Goal: Information Seeking & Learning: Learn about a topic

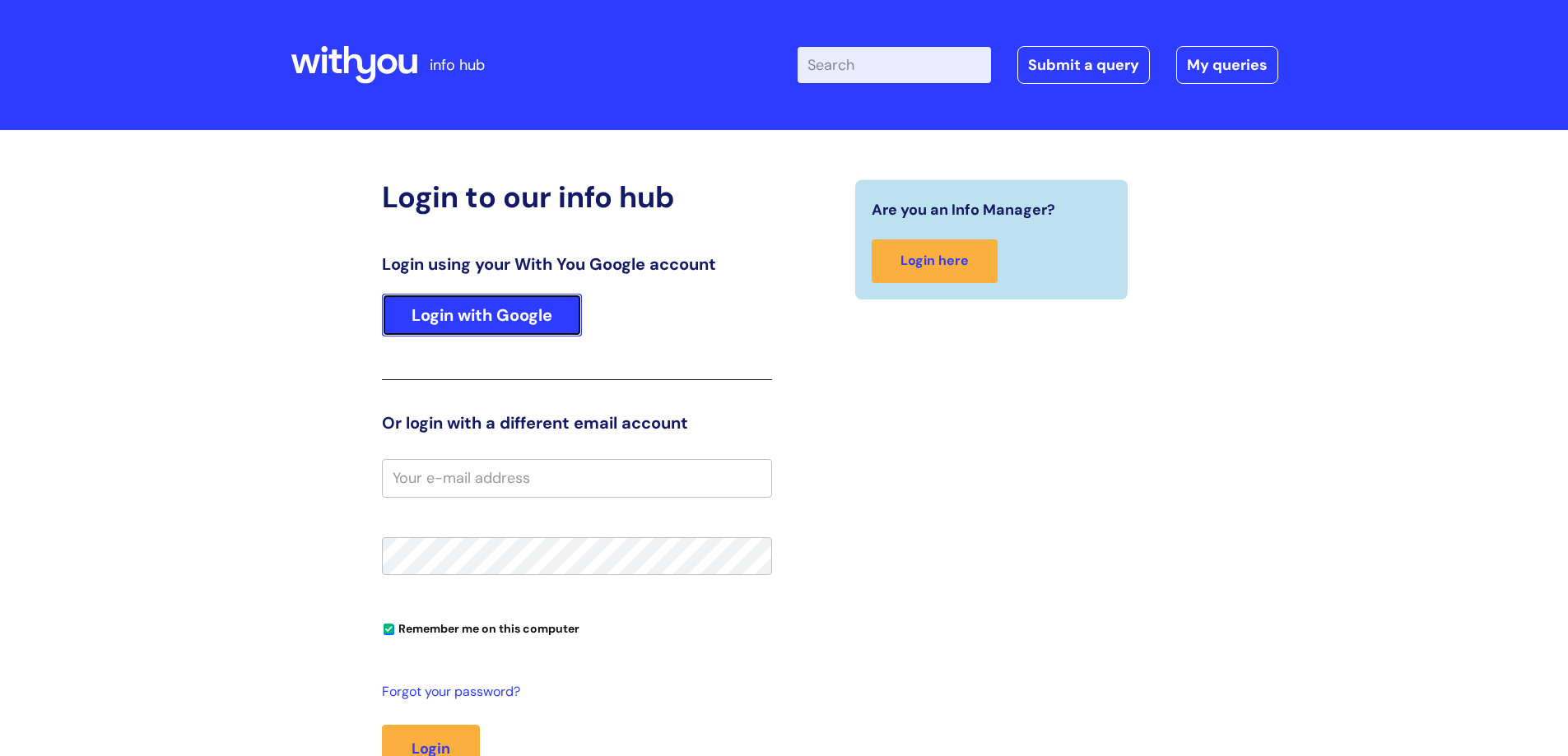
click at [519, 313] on link "Login with Google" at bounding box center [481, 314] width 200 height 43
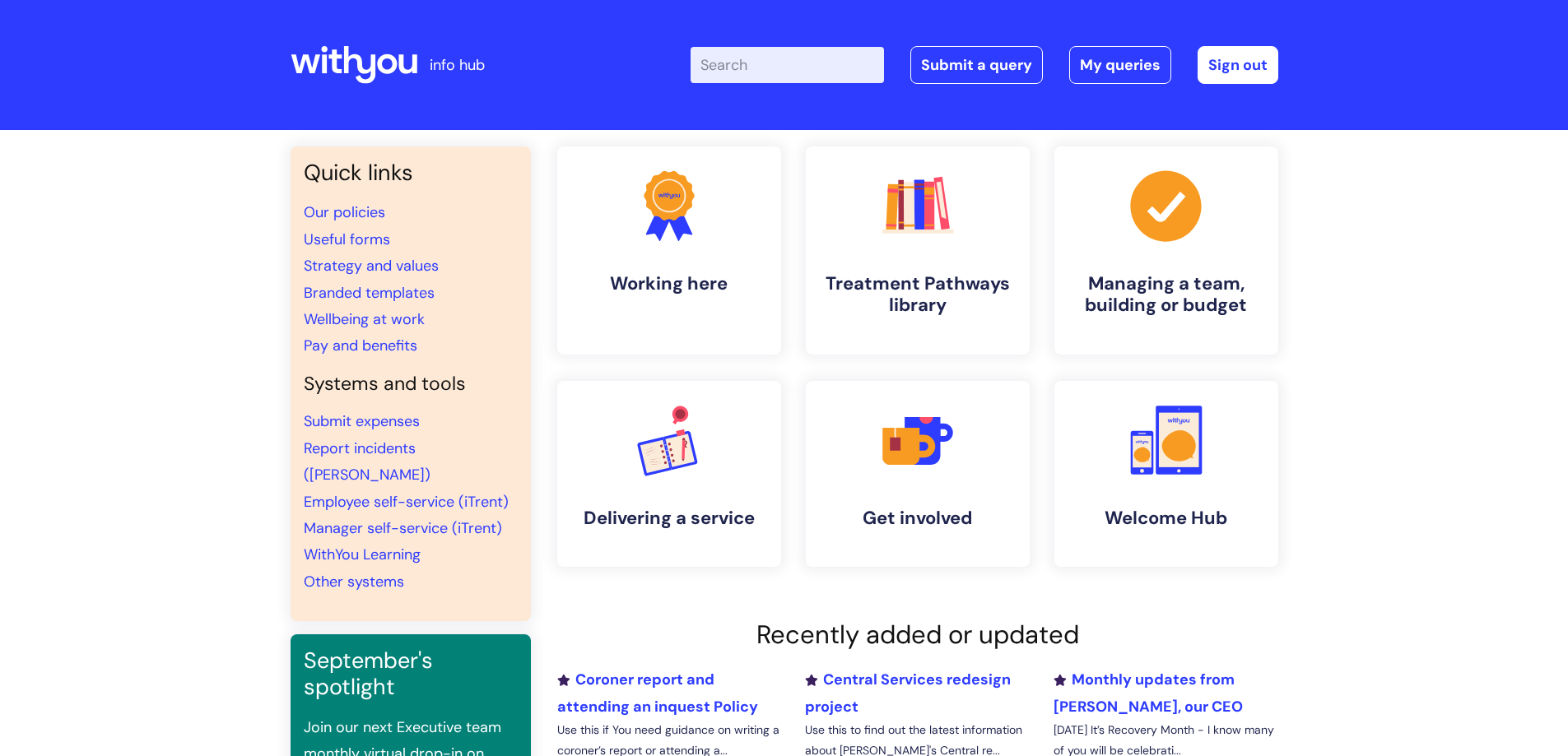
click at [758, 64] on input "Enter your search term here..." at bounding box center [787, 65] width 193 height 36
type input "menopause"
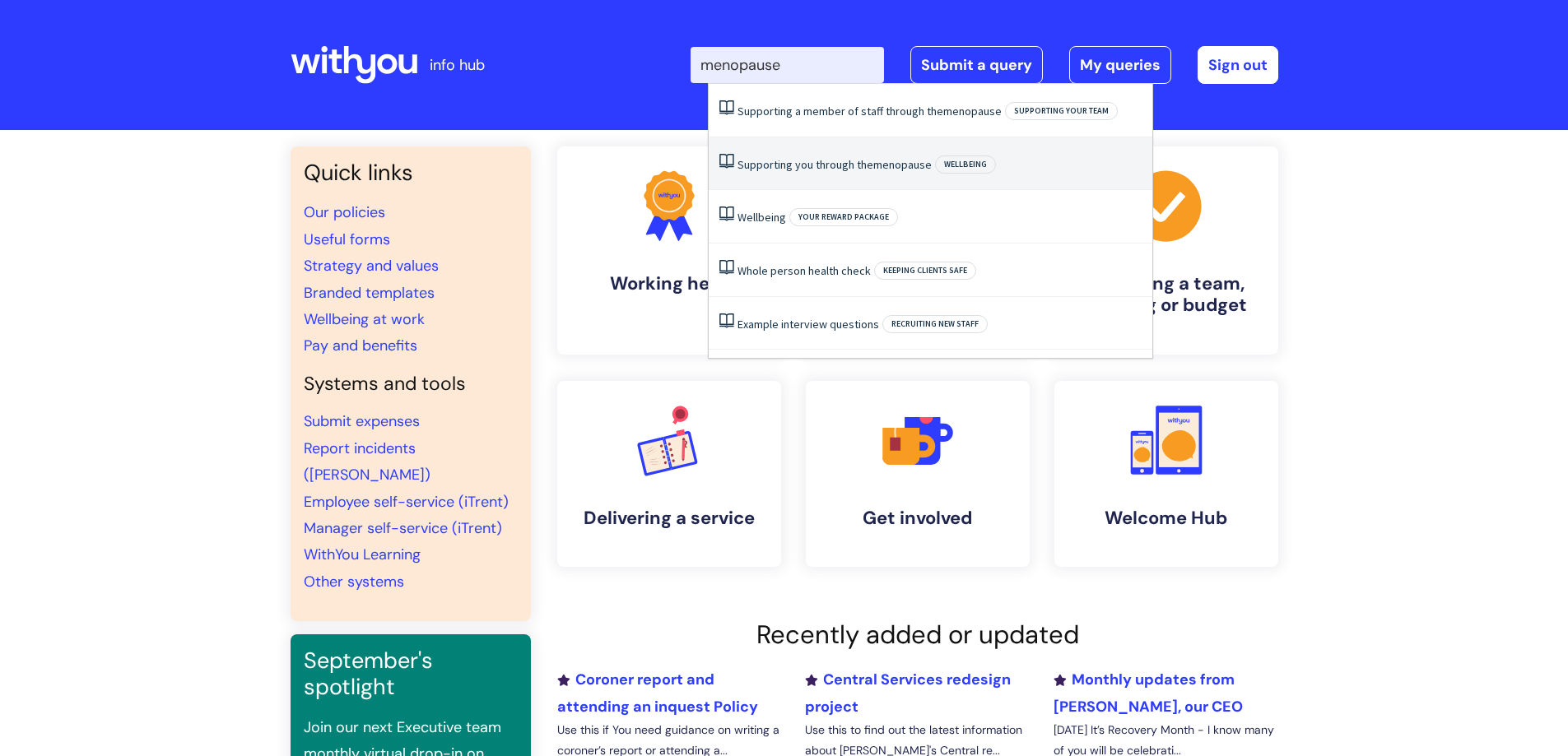
click at [1025, 153] on li "Supporting you through the menopause Wellbeing" at bounding box center [930, 163] width 444 height 53
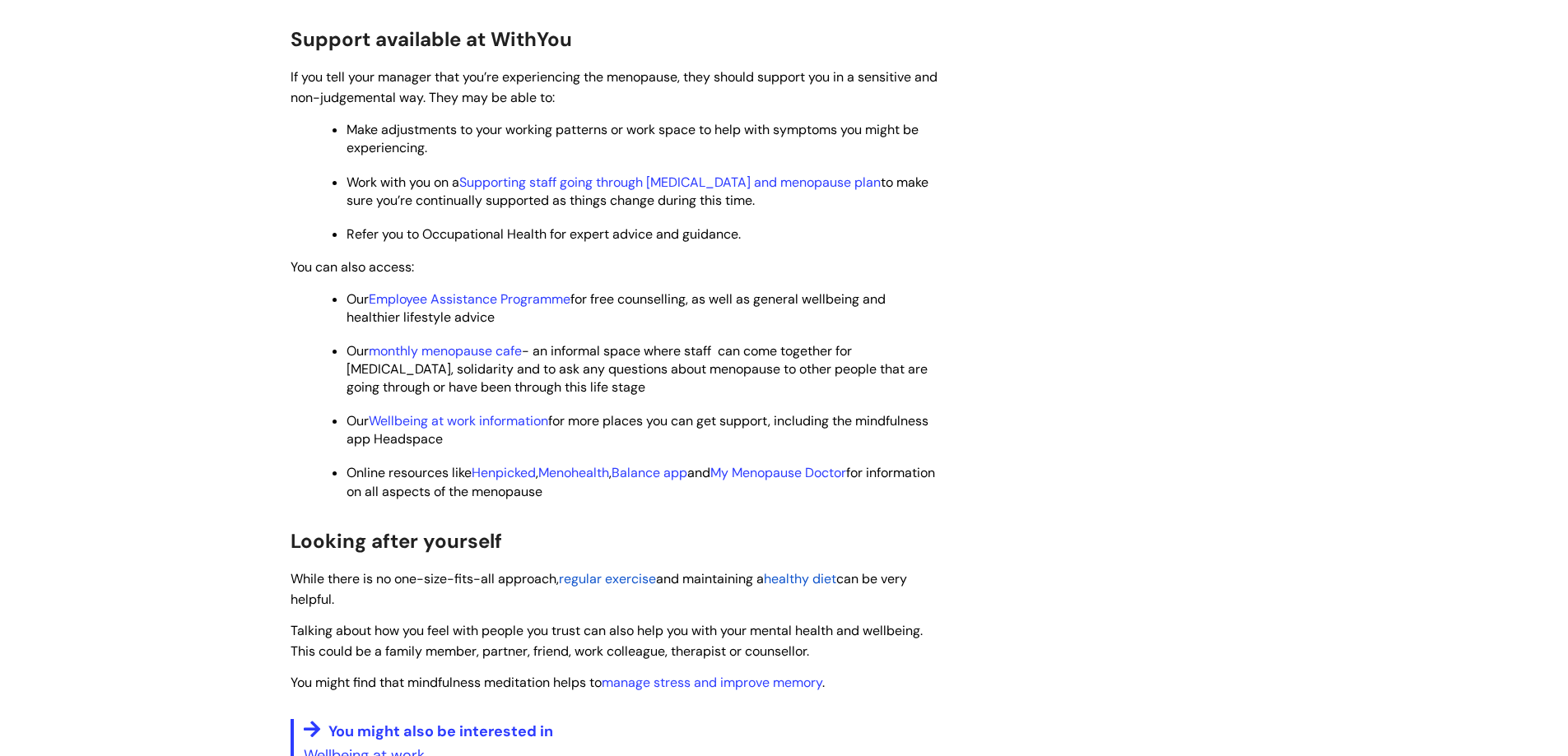
scroll to position [620, 0]
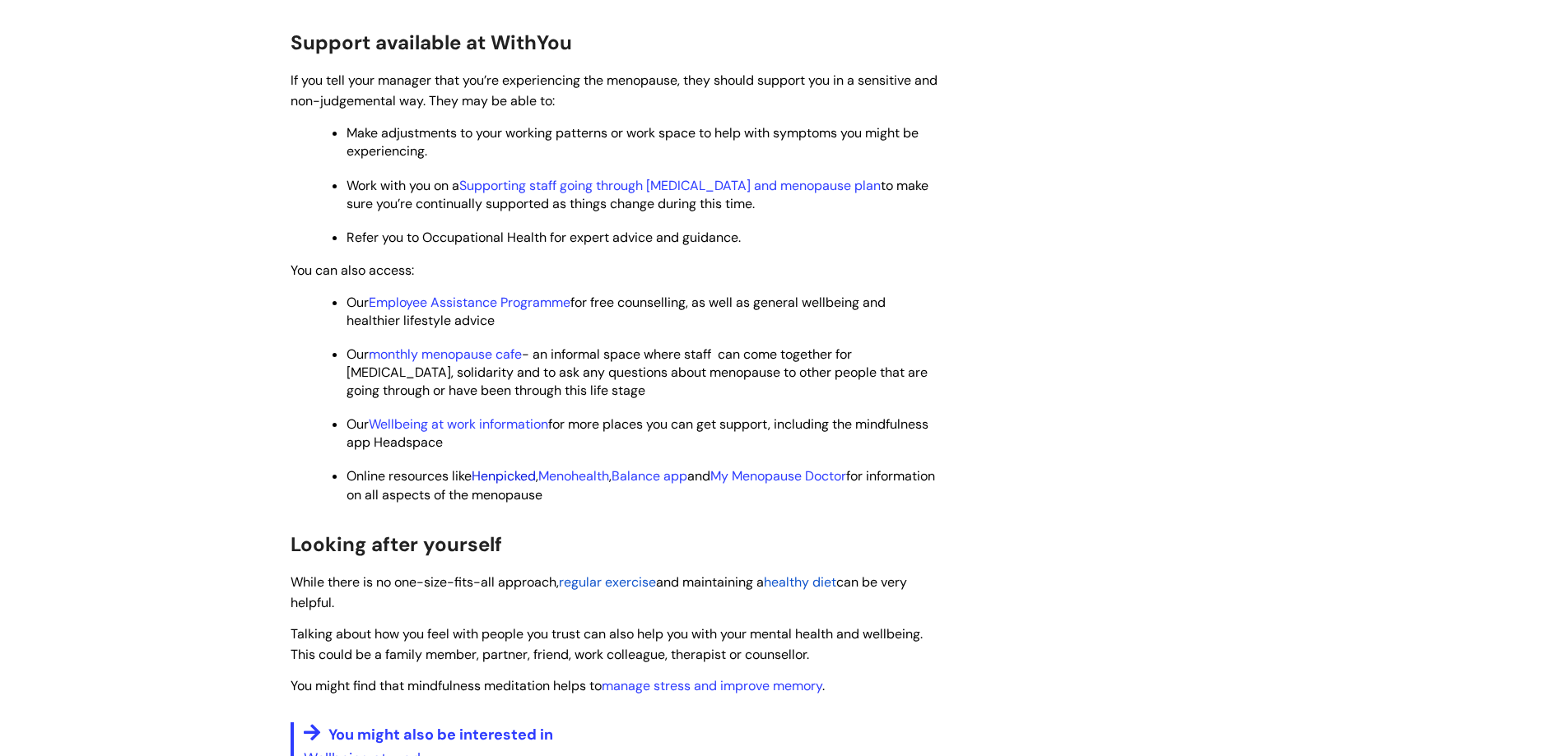
click at [522, 473] on link "Henpicked" at bounding box center [503, 476] width 64 height 17
click at [583, 475] on link "Menohealth" at bounding box center [573, 476] width 71 height 17
click at [802, 478] on link "My Menopause Doctor" at bounding box center [777, 476] width 135 height 17
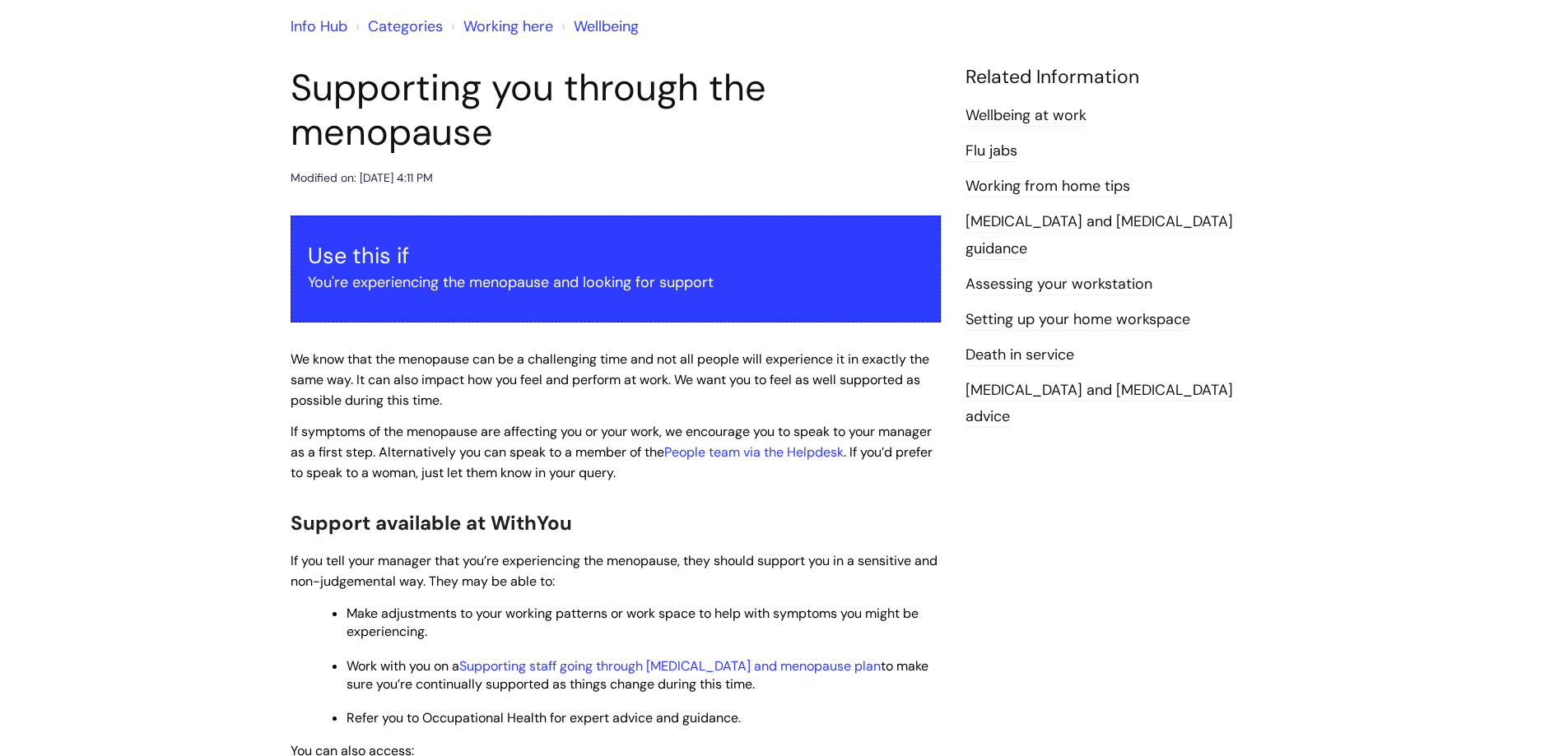
scroll to position [0, 0]
